Goal: Task Accomplishment & Management: Use online tool/utility

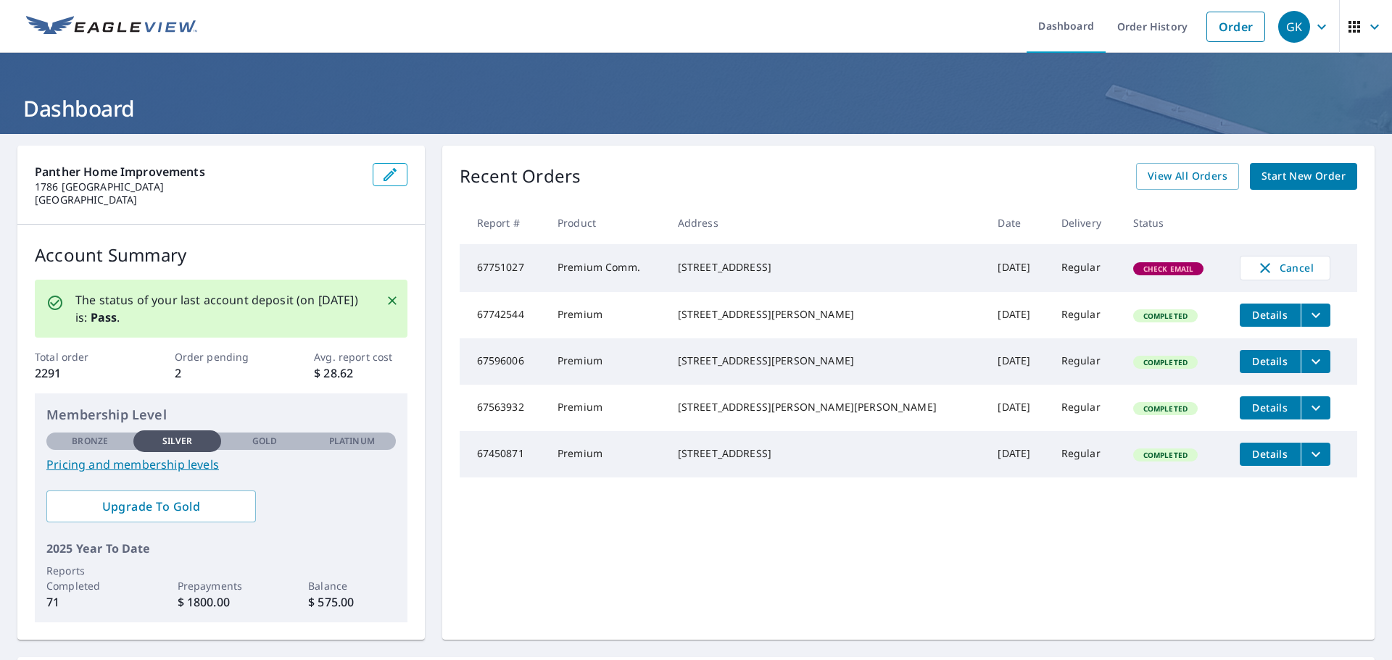
click at [1134, 270] on span "Check Email" at bounding box center [1168, 269] width 68 height 10
click at [1163, 169] on span "View All Orders" at bounding box center [1187, 176] width 80 height 18
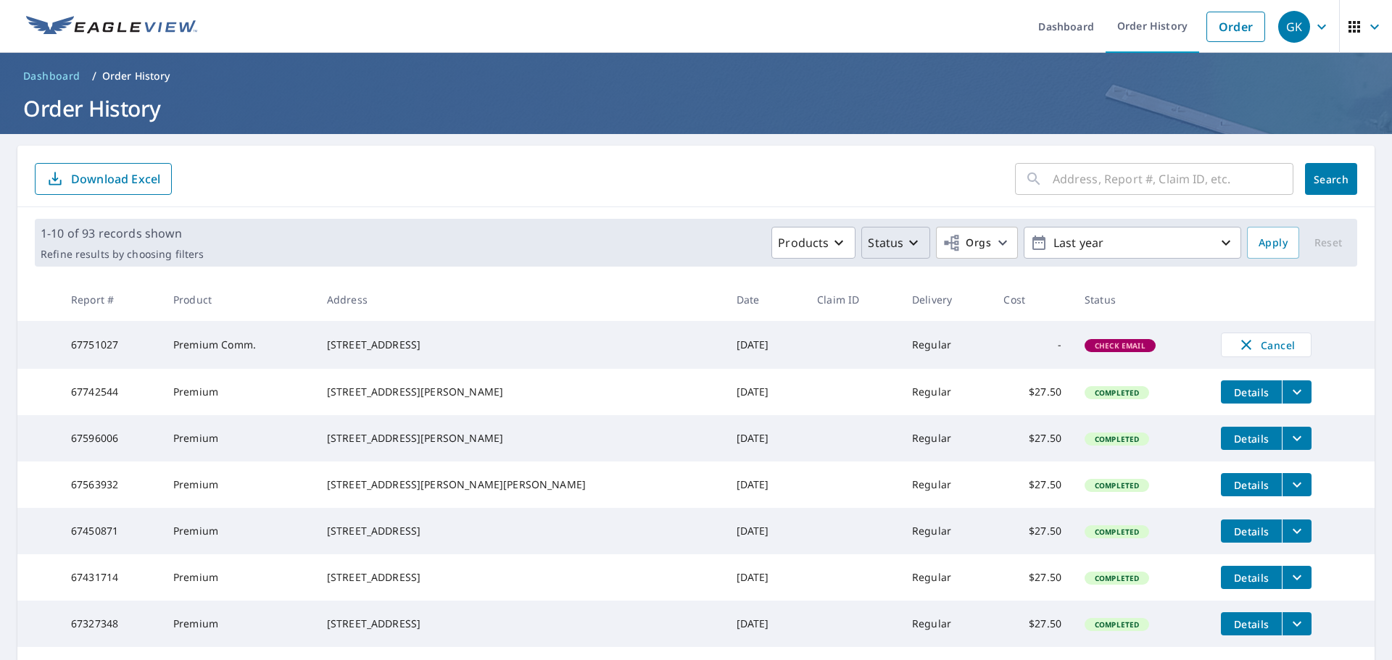
click at [905, 237] on icon "button" at bounding box center [913, 242] width 17 height 17
click at [219, 356] on td "Premium Comm." at bounding box center [239, 345] width 154 height 48
click at [1279, 20] on div "GK" at bounding box center [1294, 27] width 32 height 32
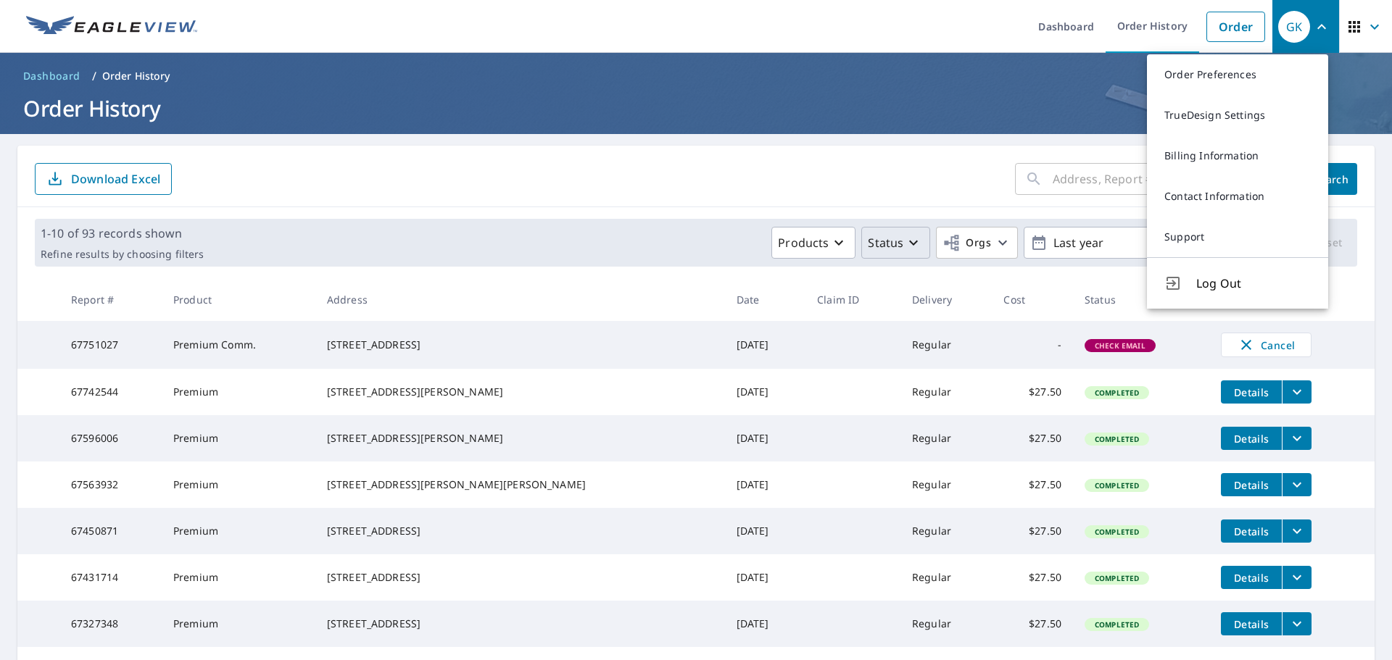
click at [156, 352] on td "67751027" at bounding box center [110, 345] width 102 height 48
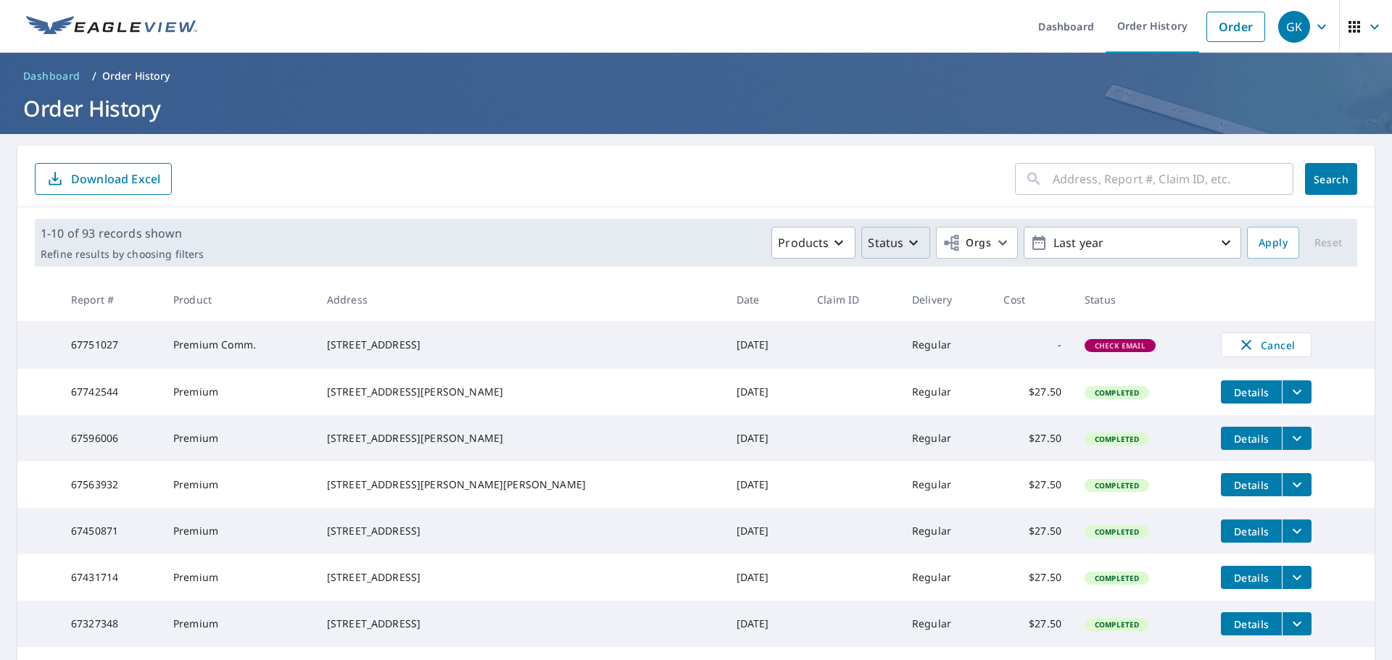
click at [905, 241] on icon "button" at bounding box center [913, 242] width 17 height 17
click at [921, 358] on p "Check Email" at bounding box center [930, 362] width 67 height 17
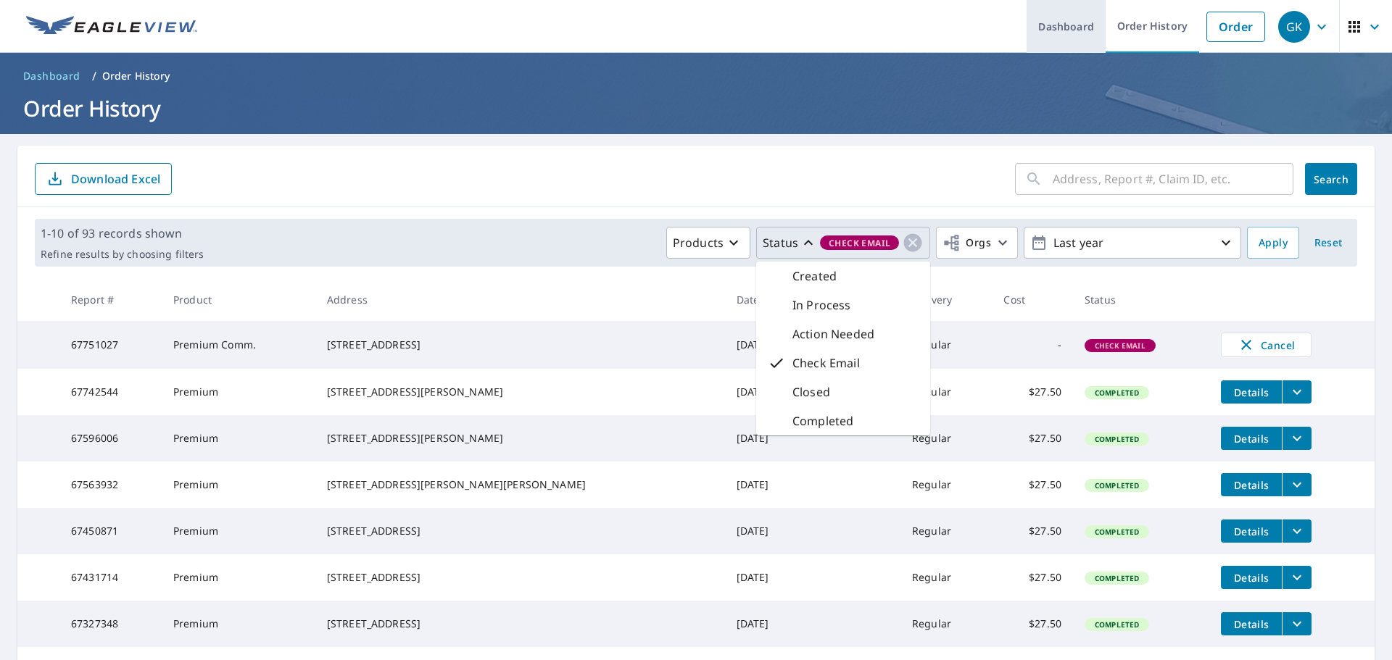
click at [1084, 22] on link "Dashboard" at bounding box center [1065, 26] width 79 height 53
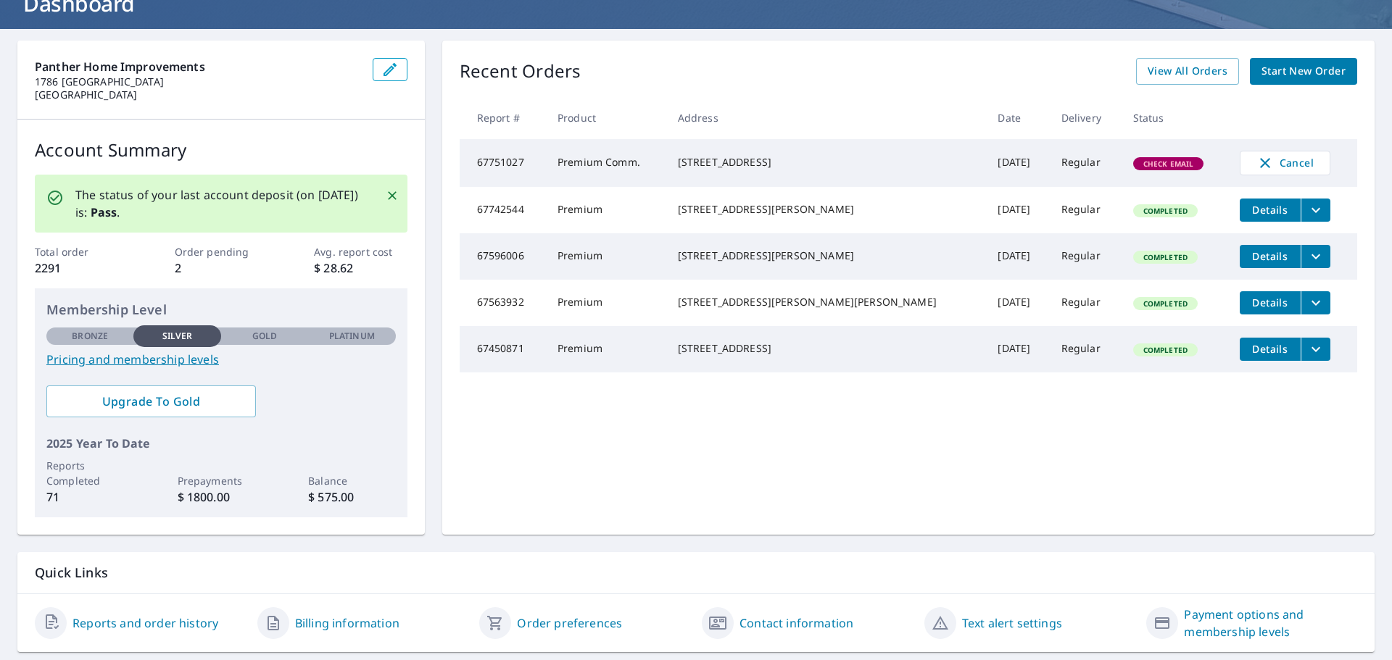
scroll to position [146, 0]
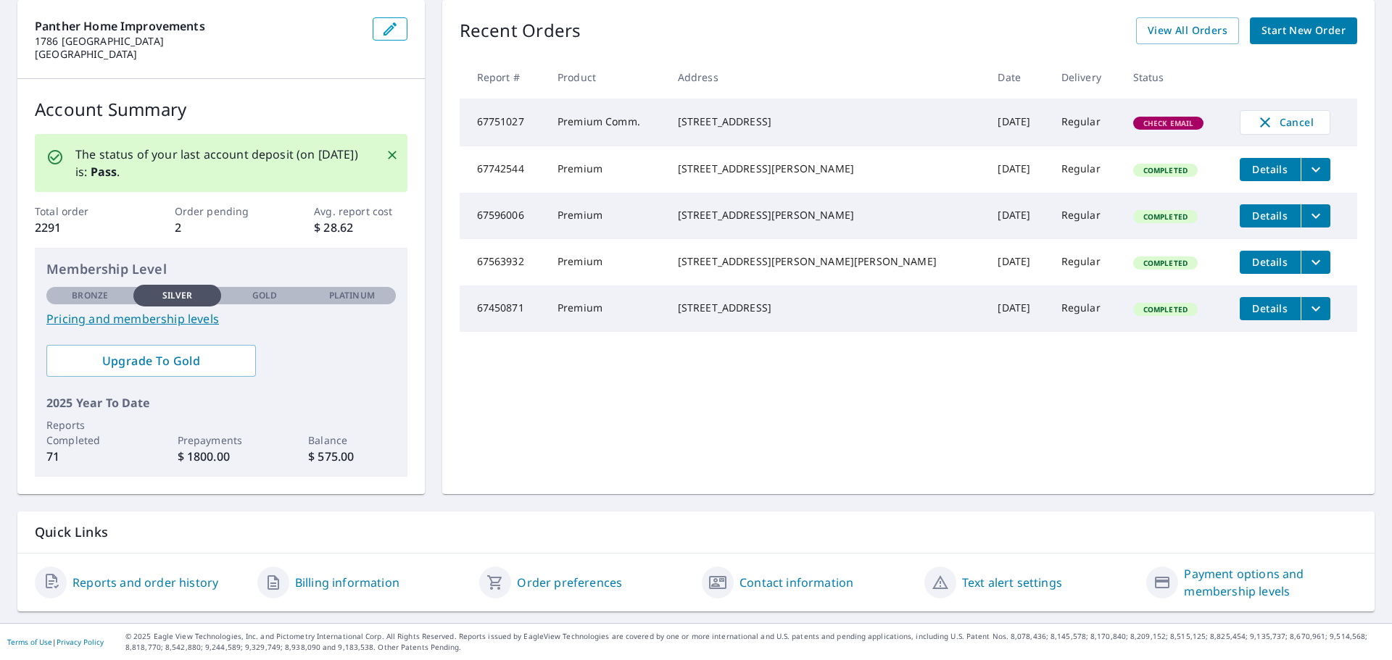
click at [799, 579] on link "Contact information" at bounding box center [796, 582] width 114 height 17
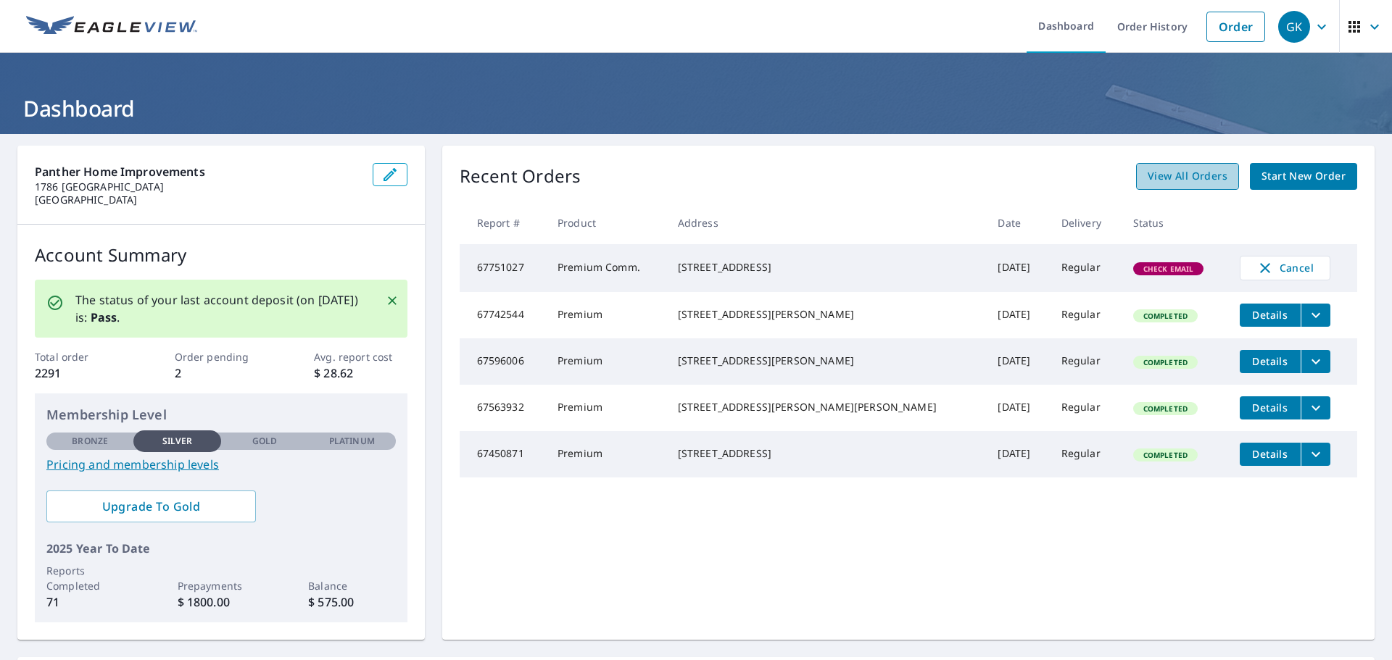
click at [1188, 178] on span "View All Orders" at bounding box center [1187, 176] width 80 height 18
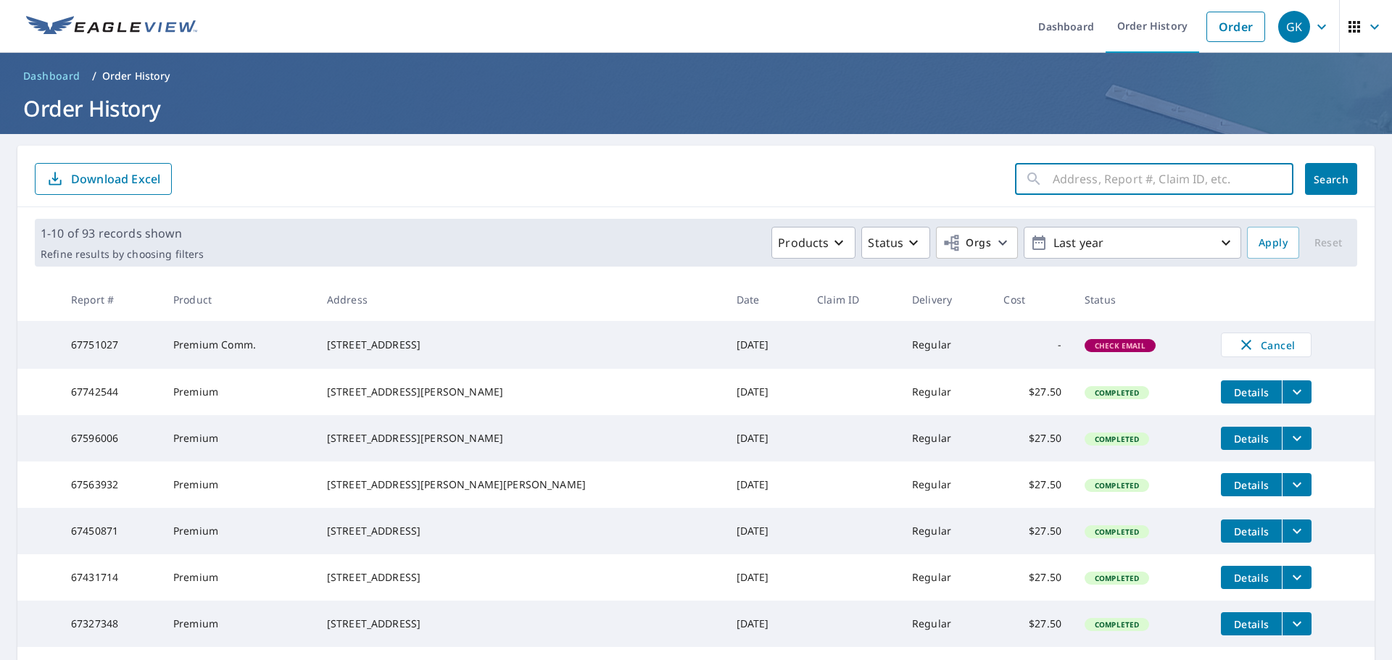
click at [1079, 181] on input "text" at bounding box center [1172, 179] width 241 height 41
type input "67751027"
click at [1305, 183] on button "Search" at bounding box center [1331, 179] width 52 height 32
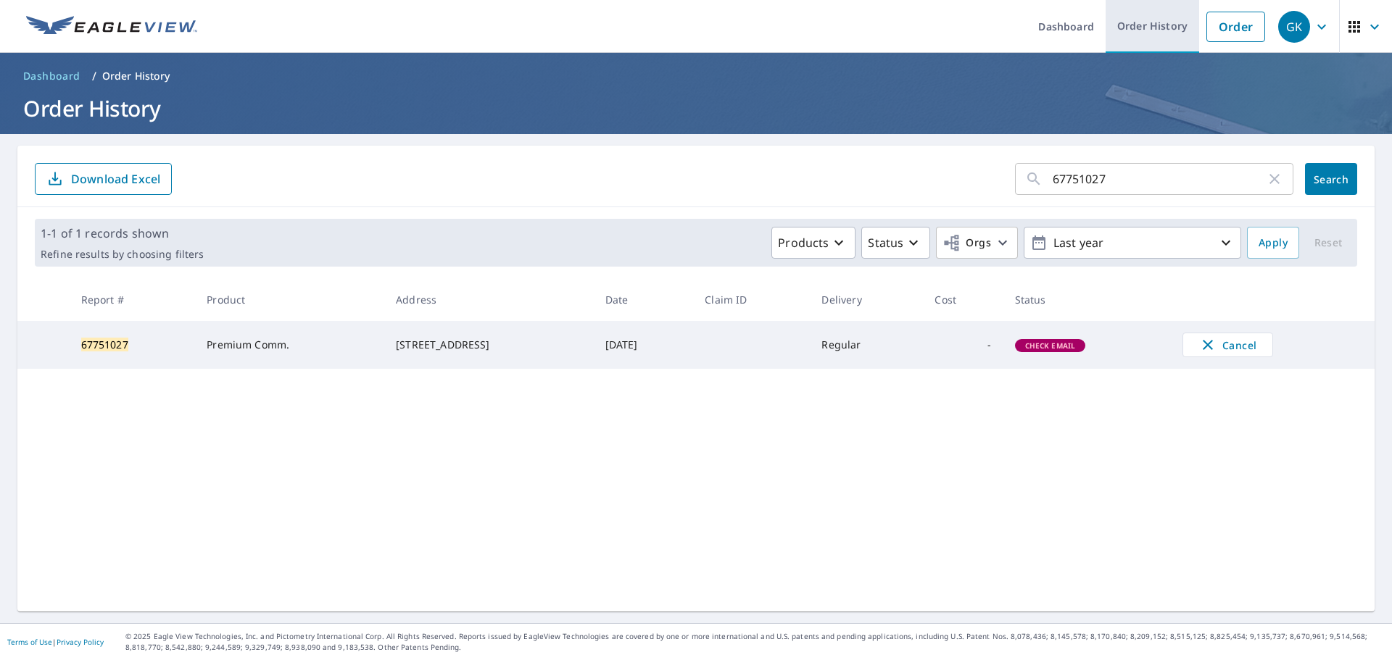
click at [1142, 26] on link "Order History" at bounding box center [1152, 26] width 94 height 53
click at [1068, 28] on link "Dashboard" at bounding box center [1065, 26] width 79 height 53
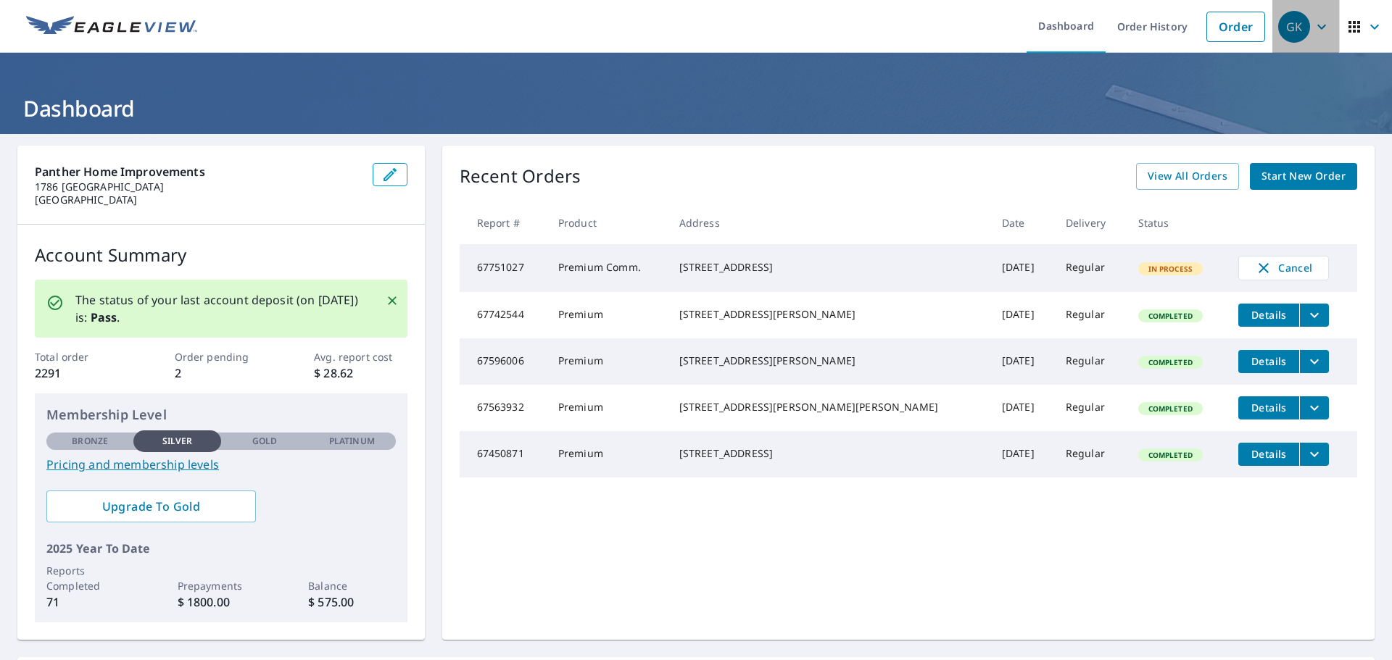
click at [1317, 25] on icon "button" at bounding box center [1321, 26] width 17 height 17
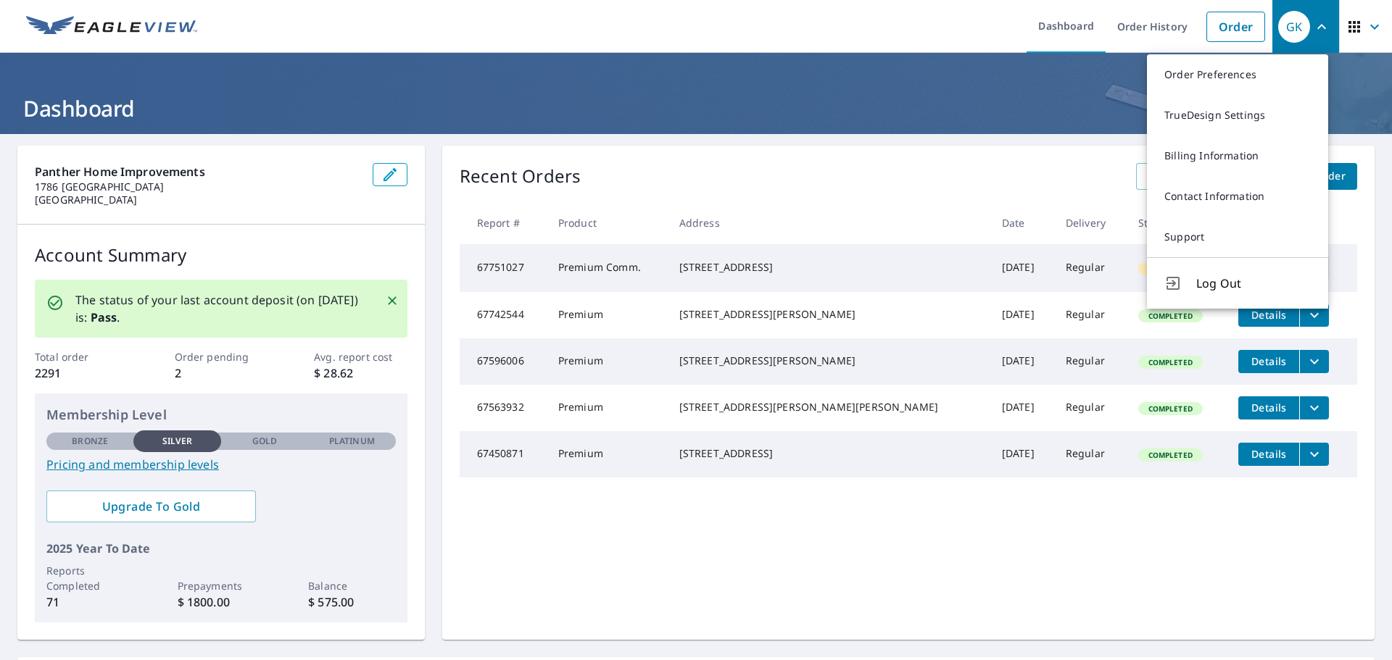
click at [1295, 605] on div "Recent Orders View All Orders Start New Order Report # Product Address Date Del…" at bounding box center [908, 393] width 932 height 494
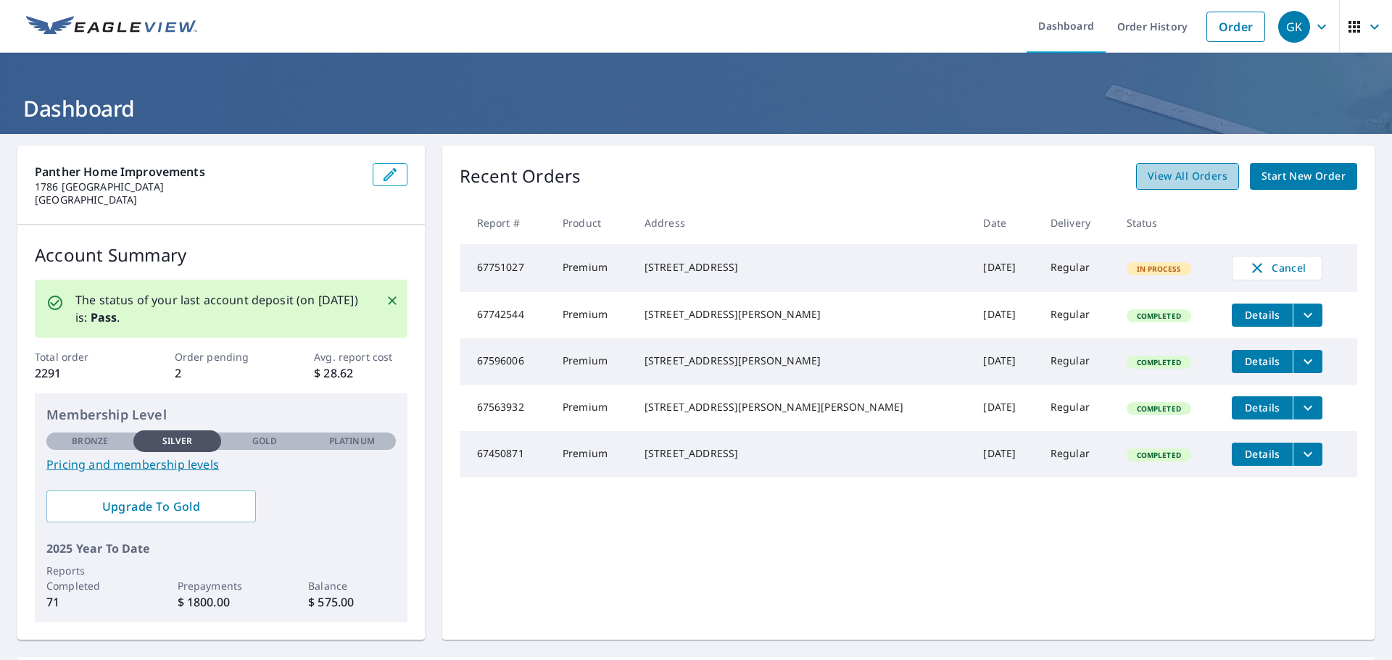
drag, startPoint x: 0, startPoint y: 0, endPoint x: 1160, endPoint y: 178, distance: 1173.4
click at [1160, 178] on span "View All Orders" at bounding box center [1187, 176] width 80 height 18
drag, startPoint x: 1379, startPoint y: 583, endPoint x: 1379, endPoint y: 597, distance: 13.8
click at [1381, 591] on div "Dashboard Order History Order GK Dashboard Panther Home Improvements 1786 Newbr…" at bounding box center [696, 330] width 1392 height 660
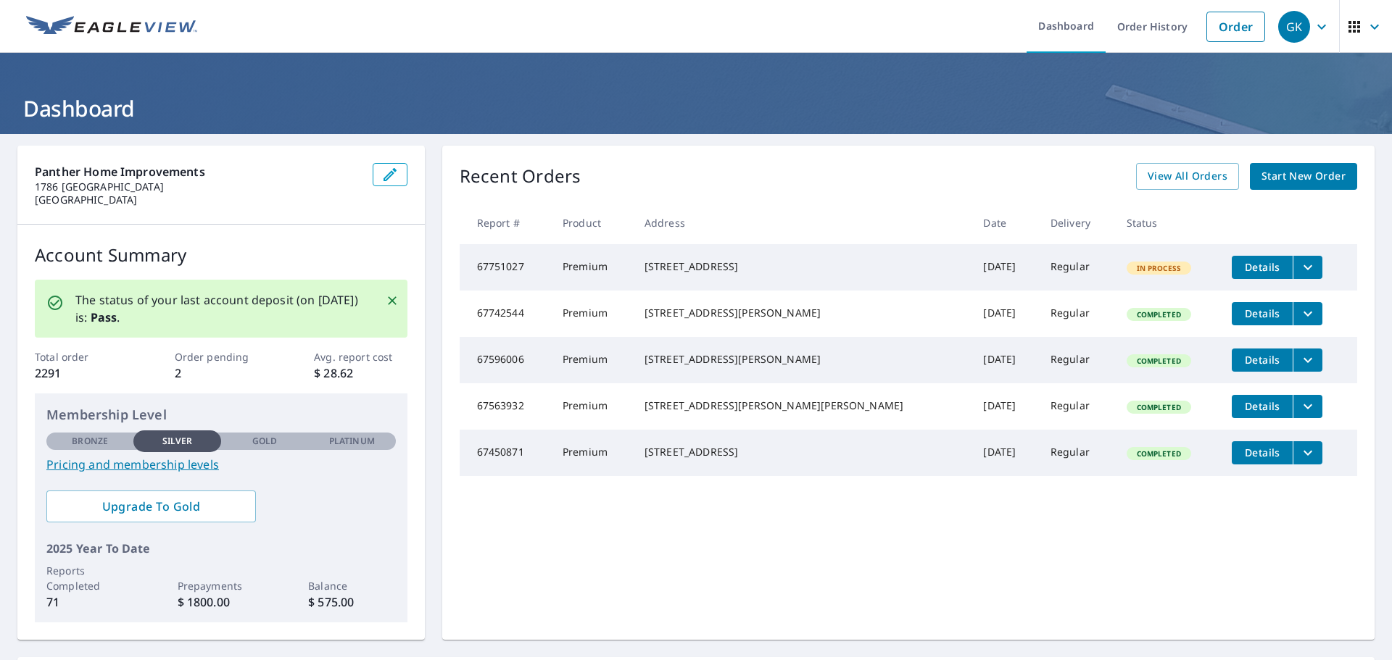
click at [1299, 262] on icon "filesDropdownBtn-67751027" at bounding box center [1307, 267] width 17 height 17
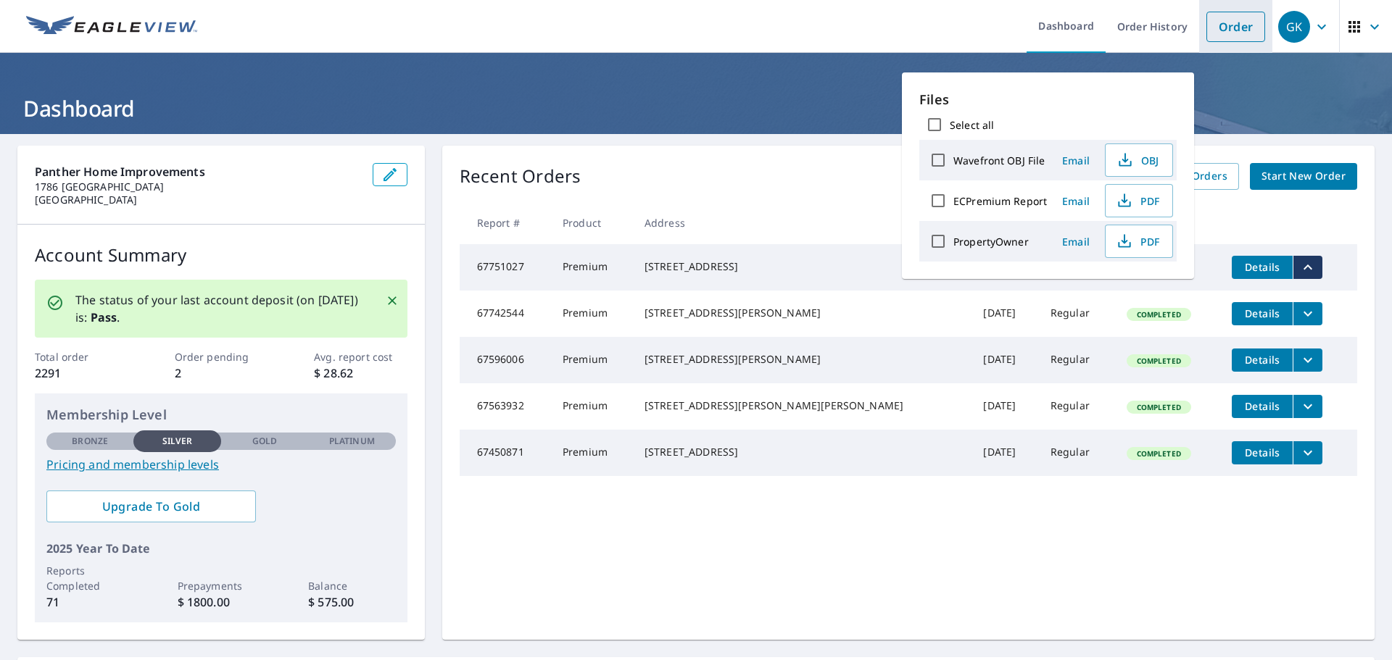
click at [1229, 25] on link "Order" at bounding box center [1235, 27] width 59 height 30
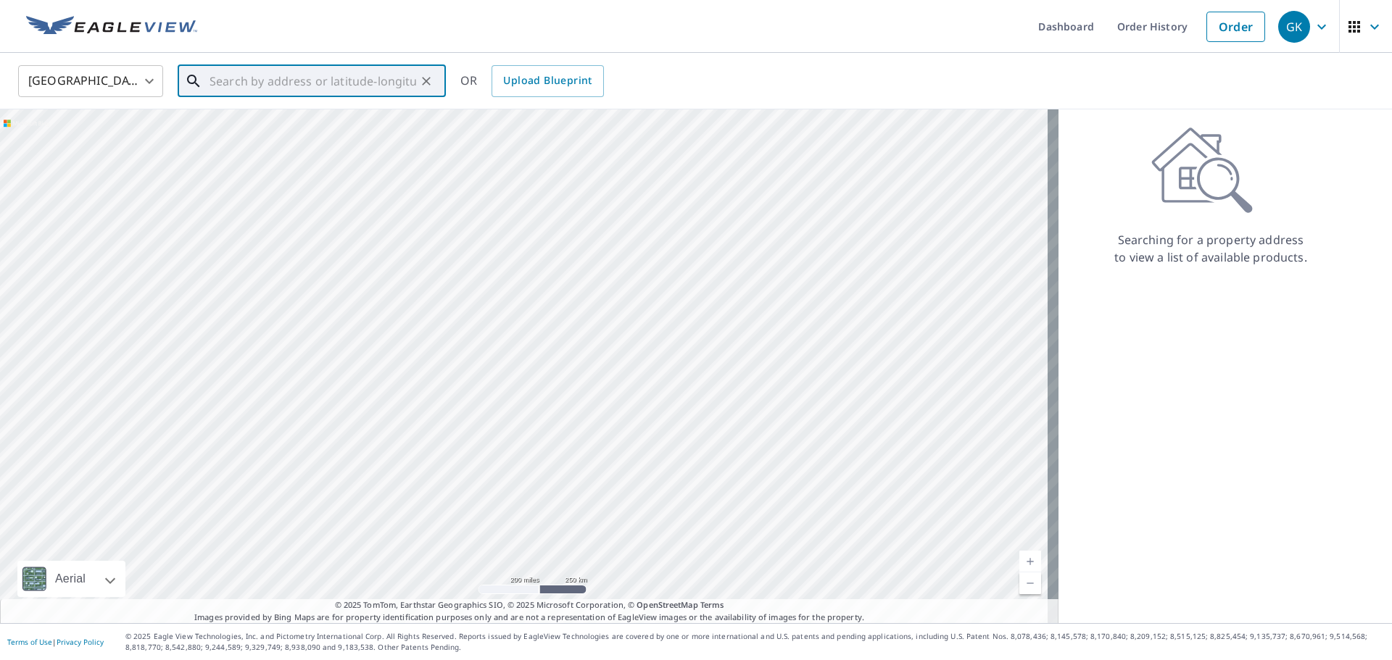
click at [390, 89] on input "text" at bounding box center [312, 81] width 207 height 41
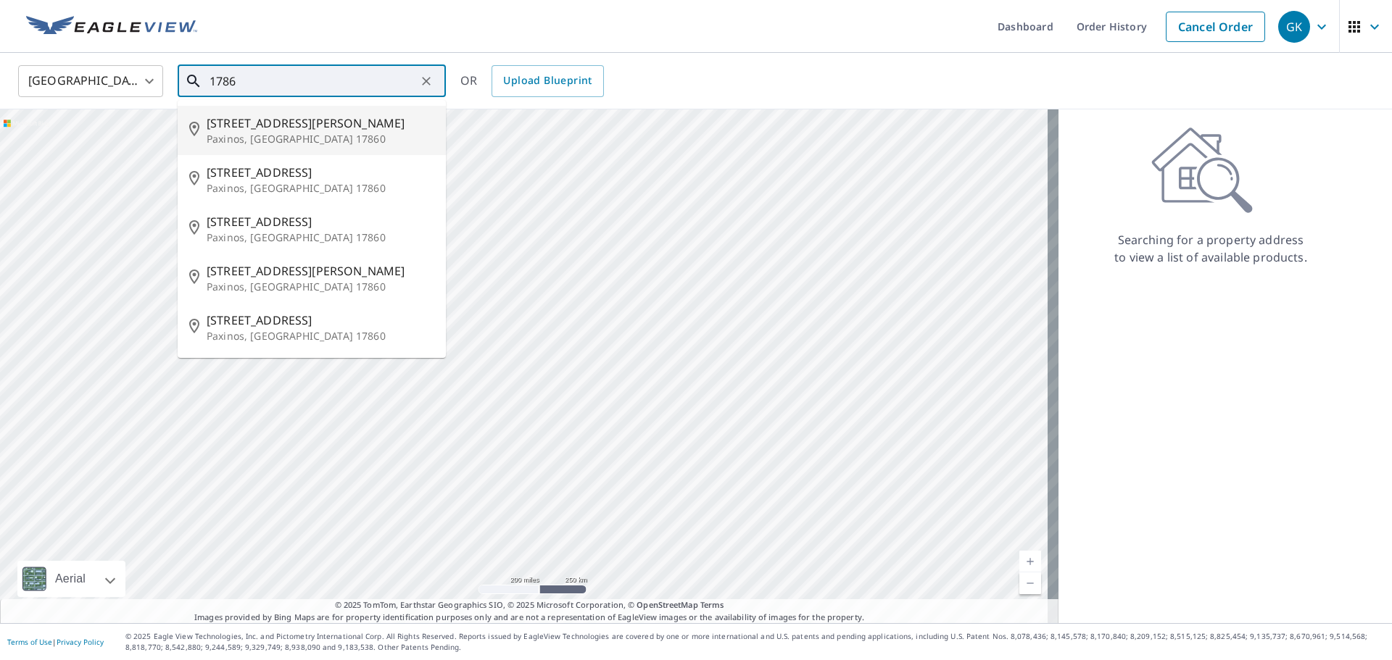
click at [265, 134] on p "Paxinos, PA 17860" at bounding box center [321, 139] width 228 height 14
type input "106 Berry Rd Paxinos, PA 17860"
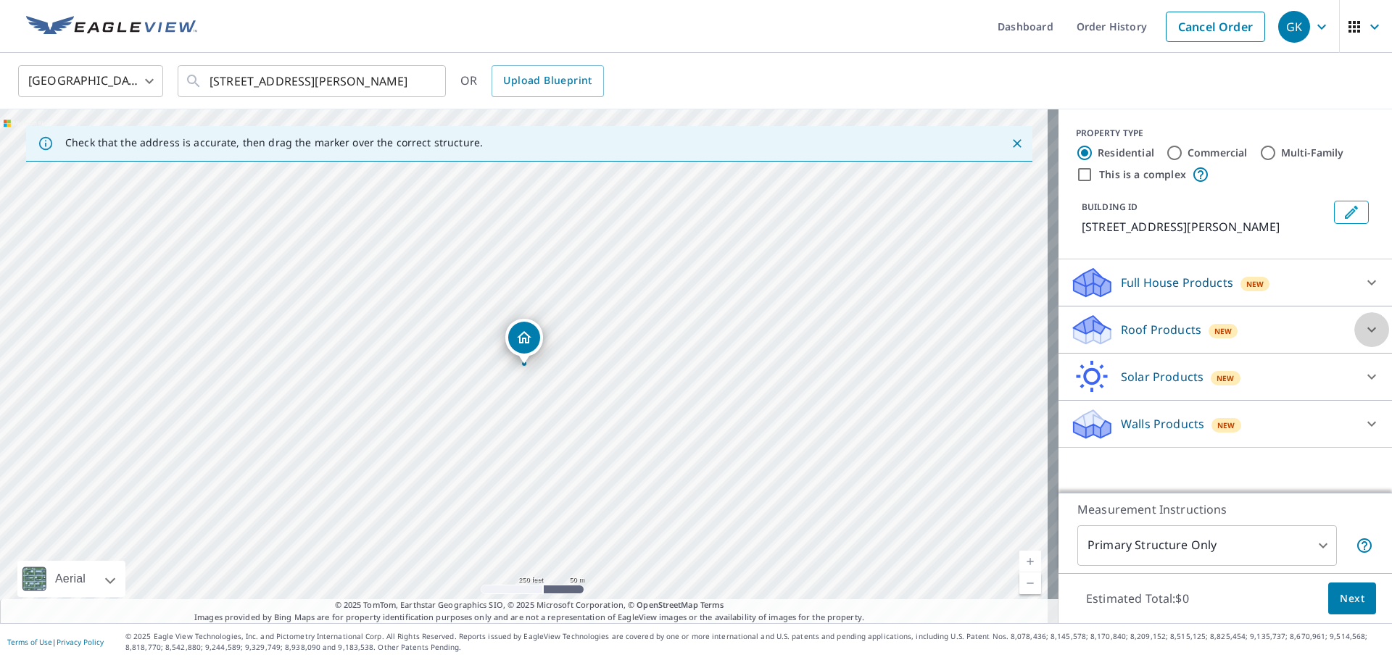
click at [1363, 331] on icon at bounding box center [1371, 329] width 17 height 17
